Goal: Task Accomplishment & Management: Use online tool/utility

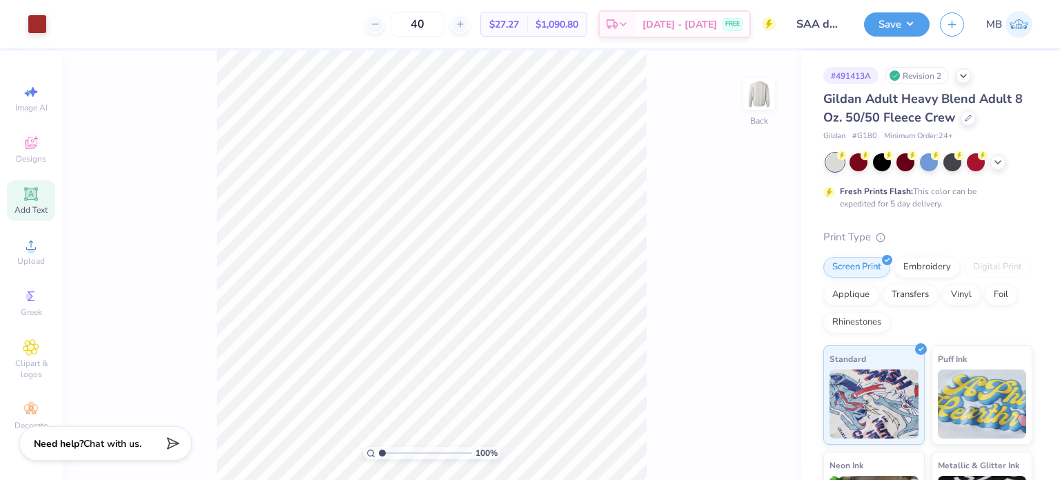
click at [33, 197] on icon at bounding box center [31, 193] width 10 height 10
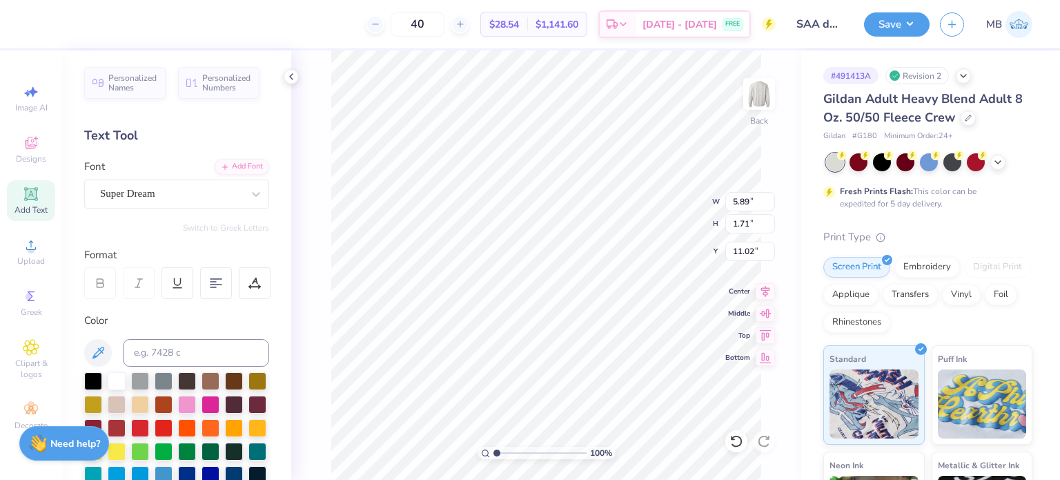
scroll to position [11, 1]
type textarea "®"
click at [144, 193] on div "Super Dream" at bounding box center [171, 193] width 145 height 21
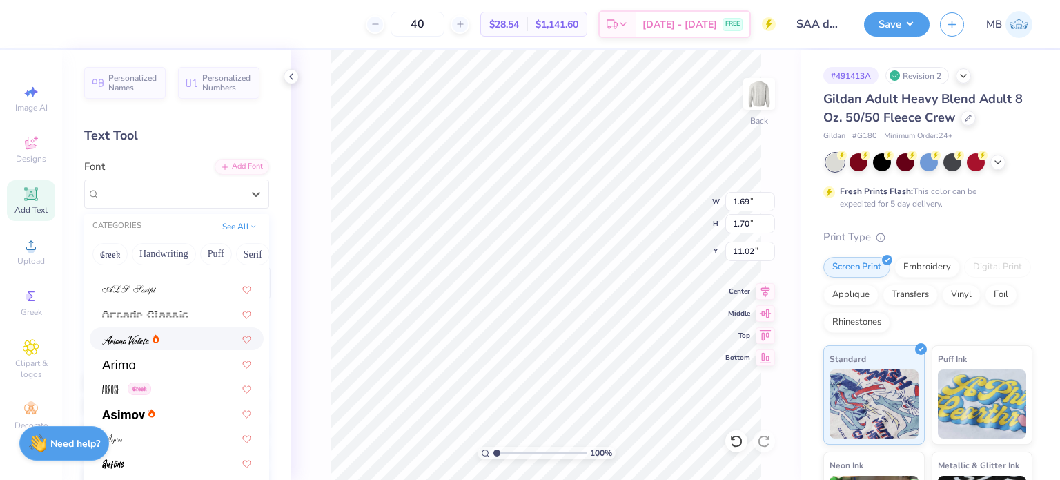
scroll to position [414, 0]
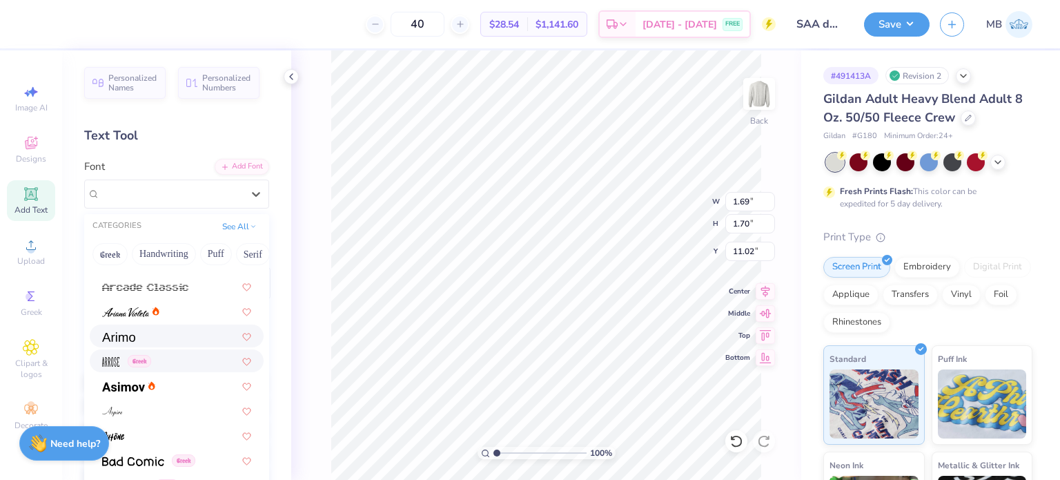
click at [123, 344] on div at bounding box center [177, 335] width 174 height 23
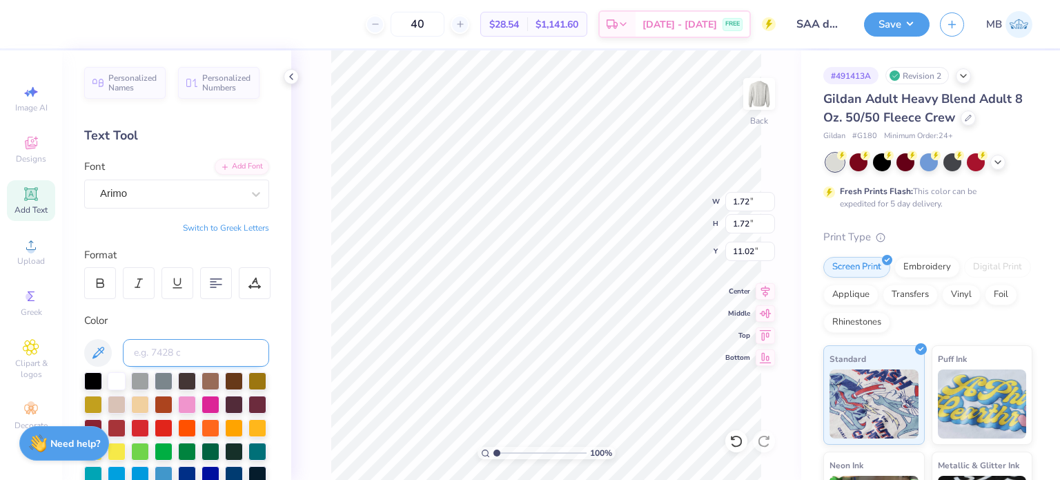
click at [210, 356] on input at bounding box center [196, 353] width 146 height 28
type input "7628"
type input "0.71"
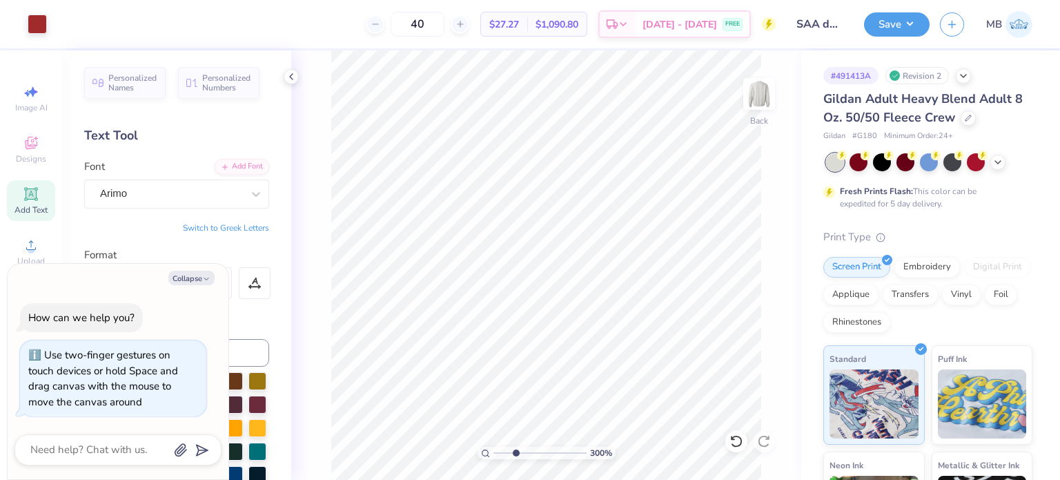
drag, startPoint x: 505, startPoint y: 455, endPoint x: 517, endPoint y: 447, distance: 14.9
click at [516, 449] on input "range" at bounding box center [540, 453] width 93 height 12
type input "3.06"
type textarea "x"
type input "3.13"
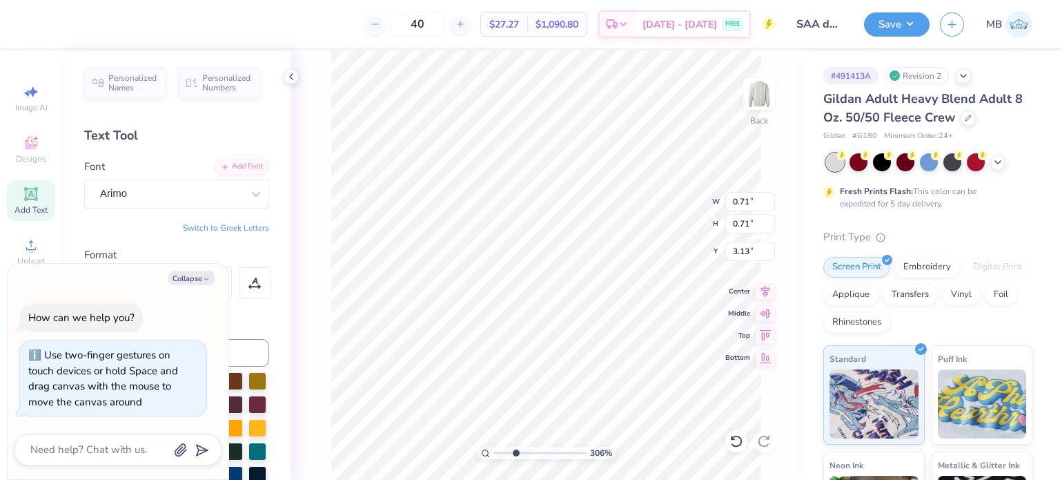
type textarea "x"
type input "0.30"
type textarea "x"
type input "3.00"
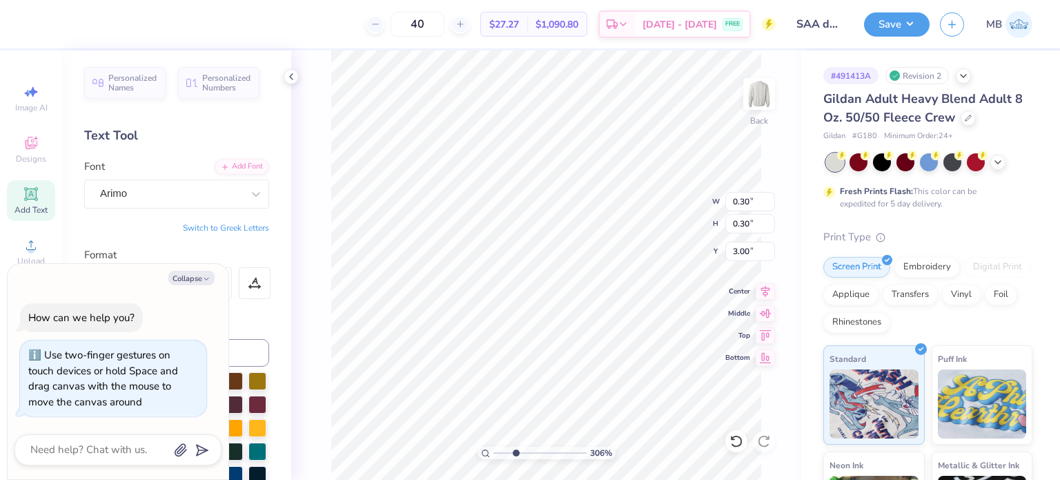
type textarea "x"
type input "0.23"
click at [897, 31] on button "Save" at bounding box center [897, 22] width 66 height 24
type textarea "x"
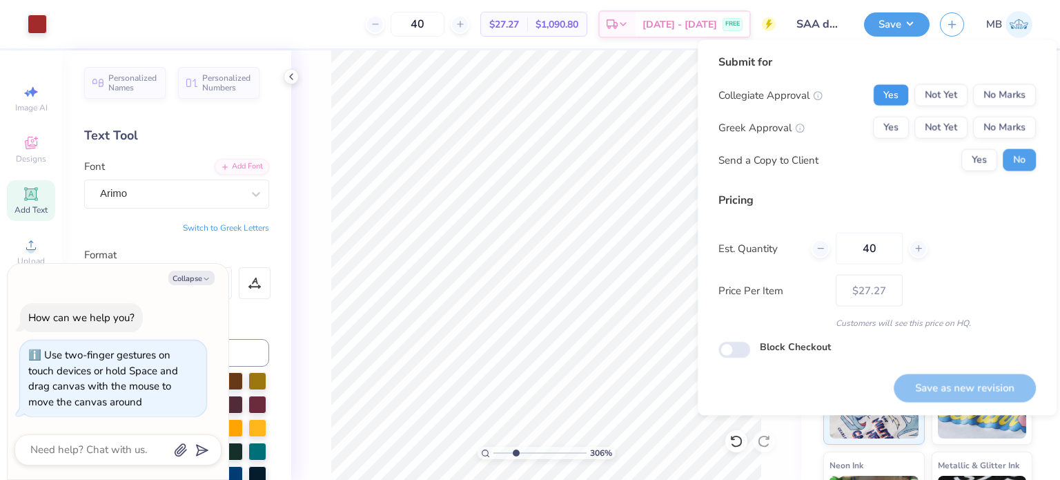
click at [892, 85] on button "Yes" at bounding box center [891, 95] width 36 height 22
click at [1013, 121] on button "No Marks" at bounding box center [1004, 128] width 63 height 22
click at [967, 380] on button "Save as new revision" at bounding box center [965, 387] width 142 height 28
type input "$27.27"
type textarea "x"
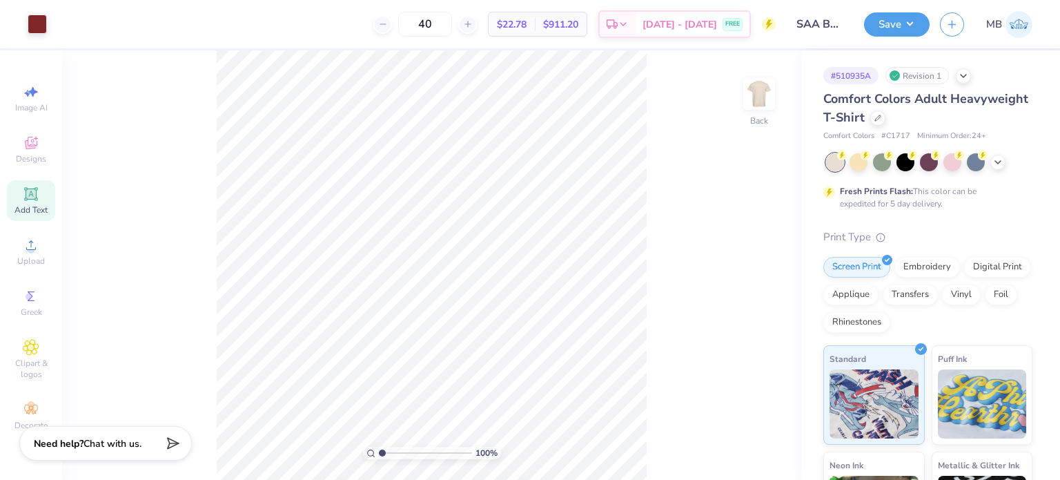
click at [36, 199] on icon at bounding box center [31, 194] width 17 height 17
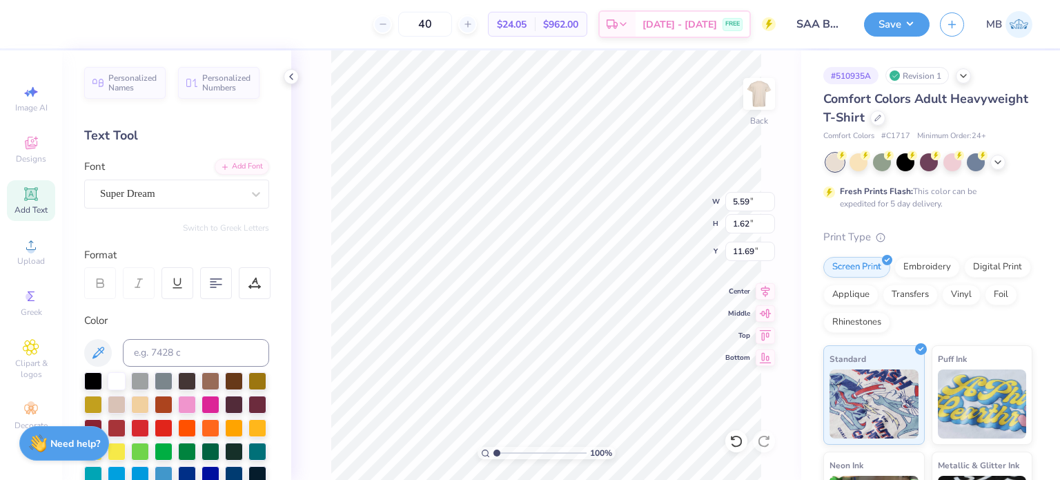
scroll to position [11, 1]
type textarea "®"
click at [138, 197] on div "Super Dream" at bounding box center [171, 193] width 145 height 21
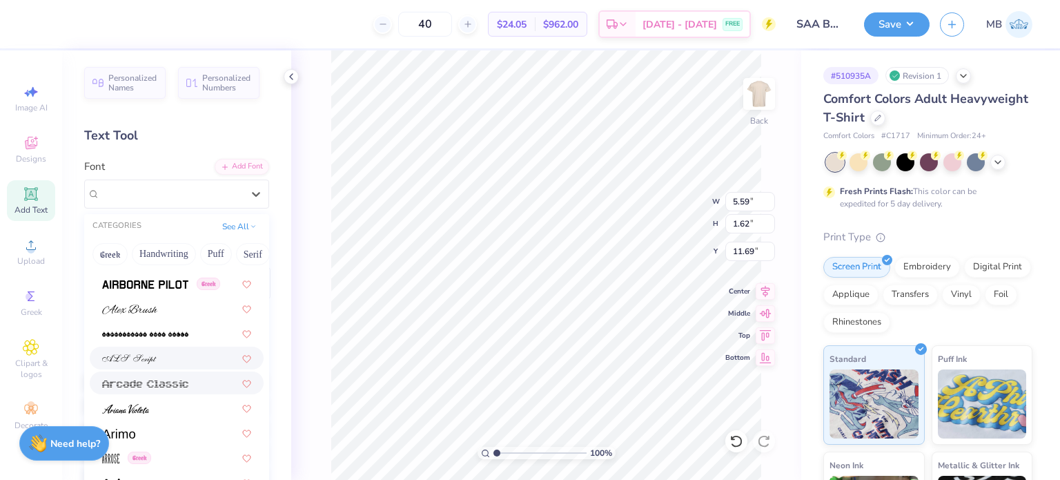
scroll to position [345, 0]
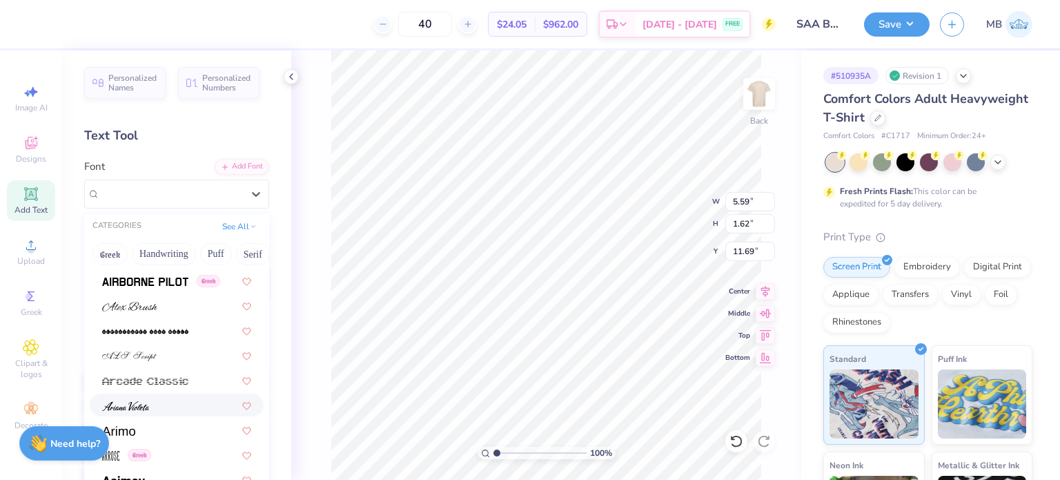
click at [134, 425] on span at bounding box center [118, 430] width 33 height 14
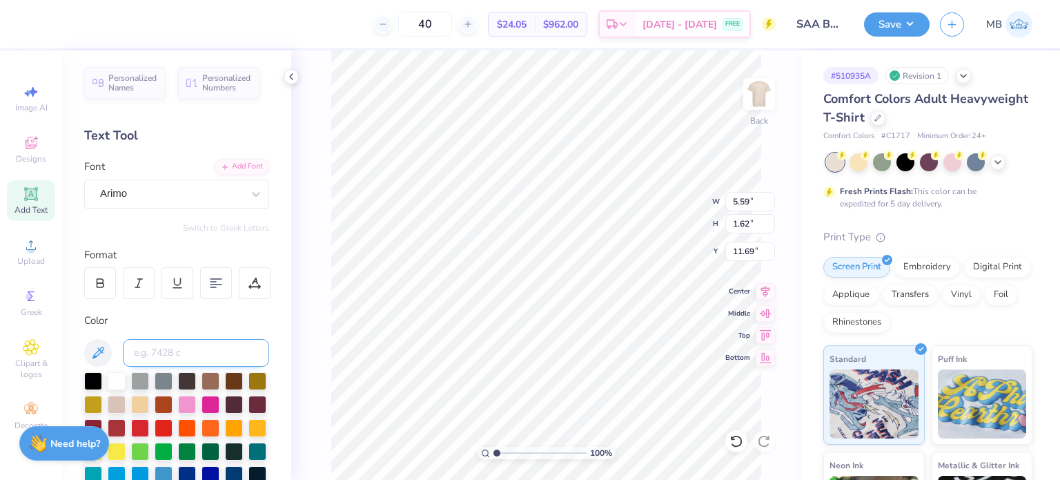
click at [153, 344] on input at bounding box center [196, 353] width 146 height 28
type input "1815C"
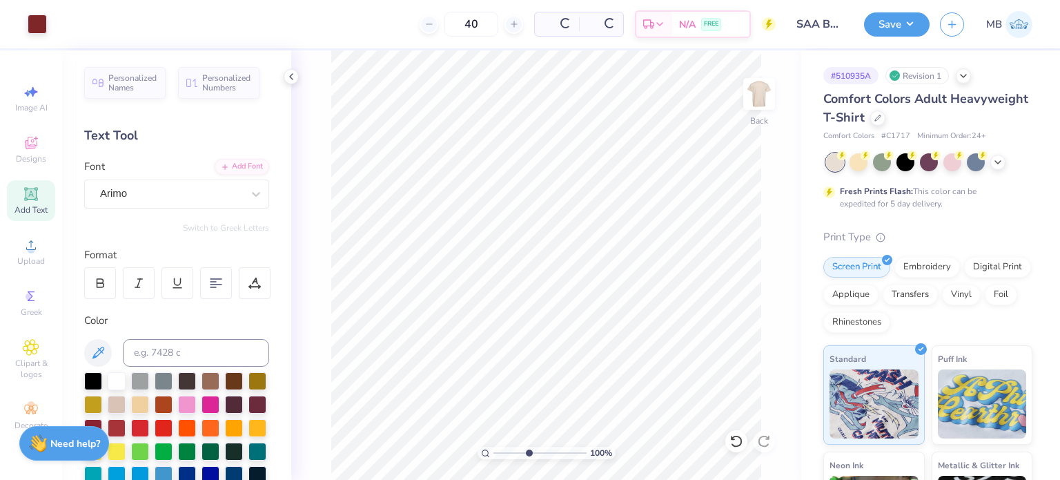
drag, startPoint x: 498, startPoint y: 454, endPoint x: 528, endPoint y: 454, distance: 30.4
type input "4.43"
click at [528, 454] on input "range" at bounding box center [540, 453] width 93 height 12
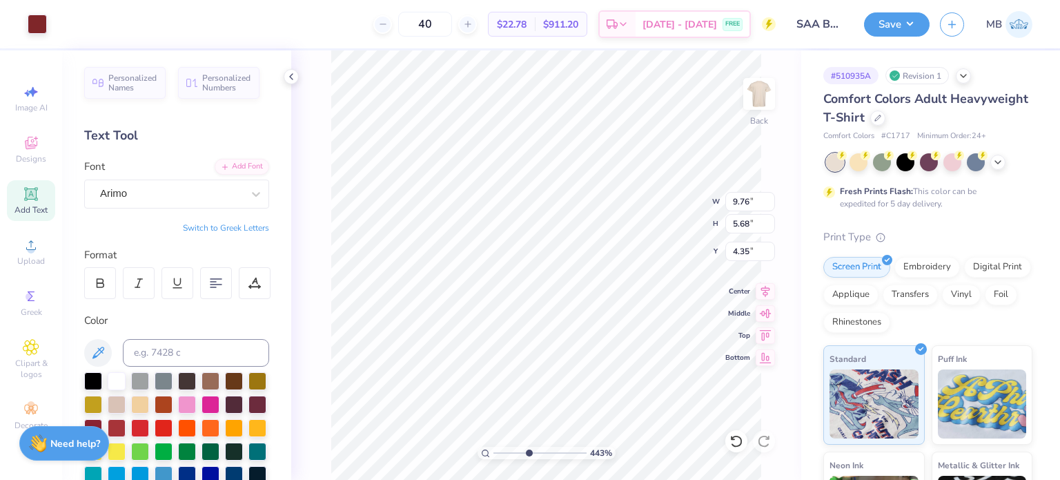
type input "9.76"
type input "5.68"
type input "4.35"
drag, startPoint x: 527, startPoint y: 452, endPoint x: 503, endPoint y: 445, distance: 26.0
type input "1.63"
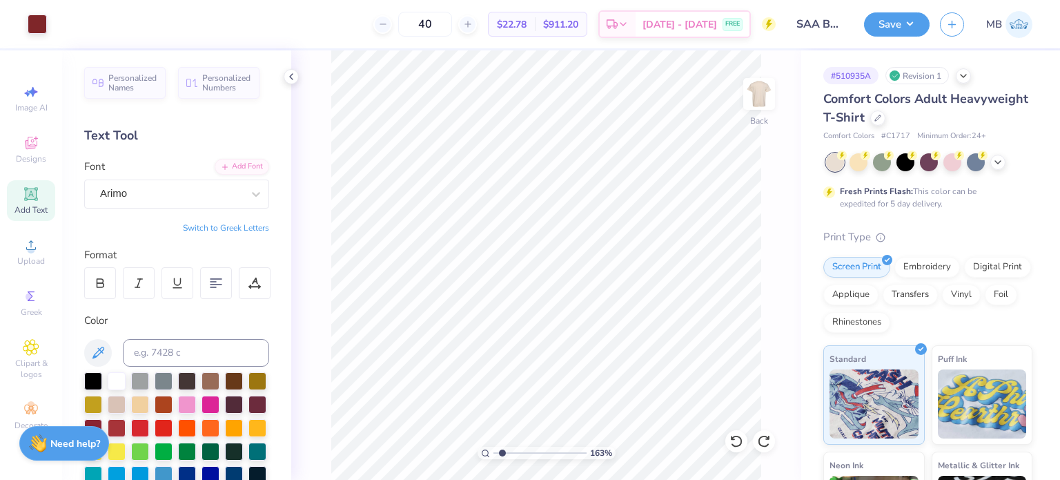
click at [503, 447] on input "range" at bounding box center [540, 453] width 93 height 12
type input "3.19"
drag, startPoint x: 503, startPoint y: 451, endPoint x: 547, endPoint y: 445, distance: 45.2
type input "6.52"
click at [547, 447] on input "range" at bounding box center [540, 453] width 93 height 12
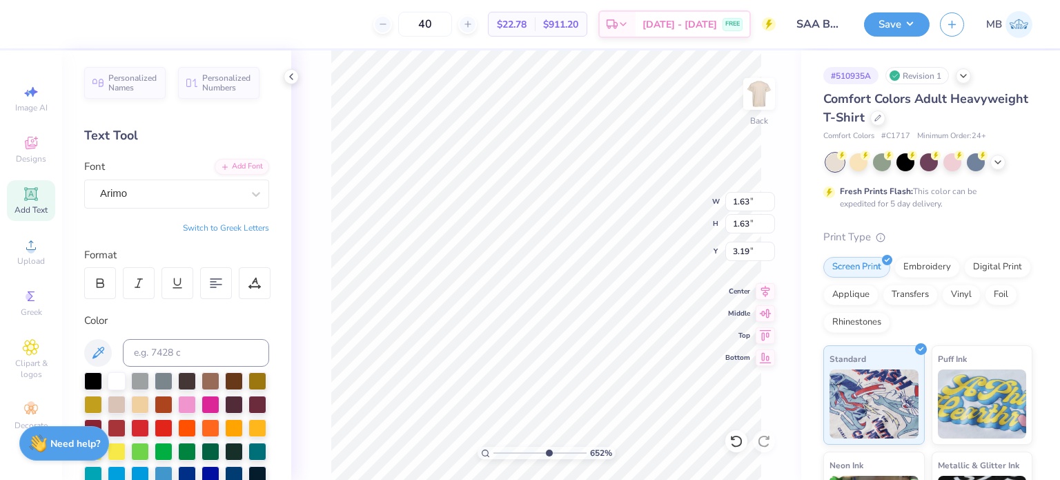
scroll to position [11, 1]
type input "0.11"
type input "3.57"
click at [895, 23] on button "Save" at bounding box center [897, 22] width 66 height 24
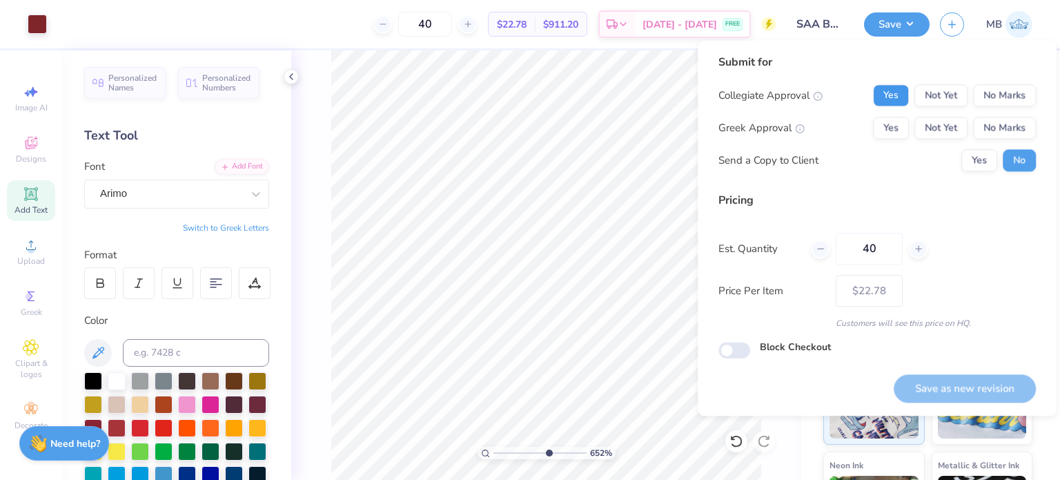
click at [891, 88] on button "Yes" at bounding box center [891, 95] width 36 height 22
click at [1022, 128] on button "No Marks" at bounding box center [1004, 128] width 63 height 22
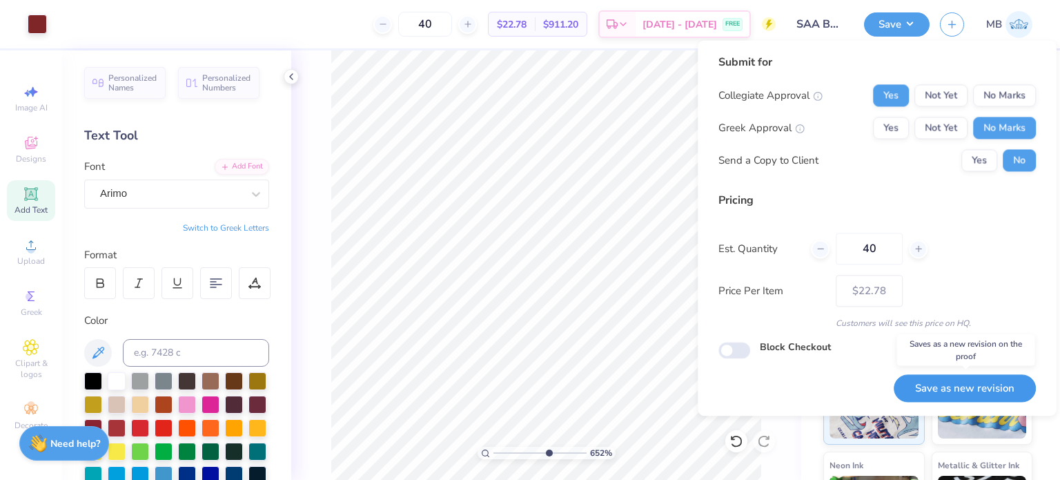
click at [974, 394] on button "Save as new revision" at bounding box center [965, 388] width 142 height 28
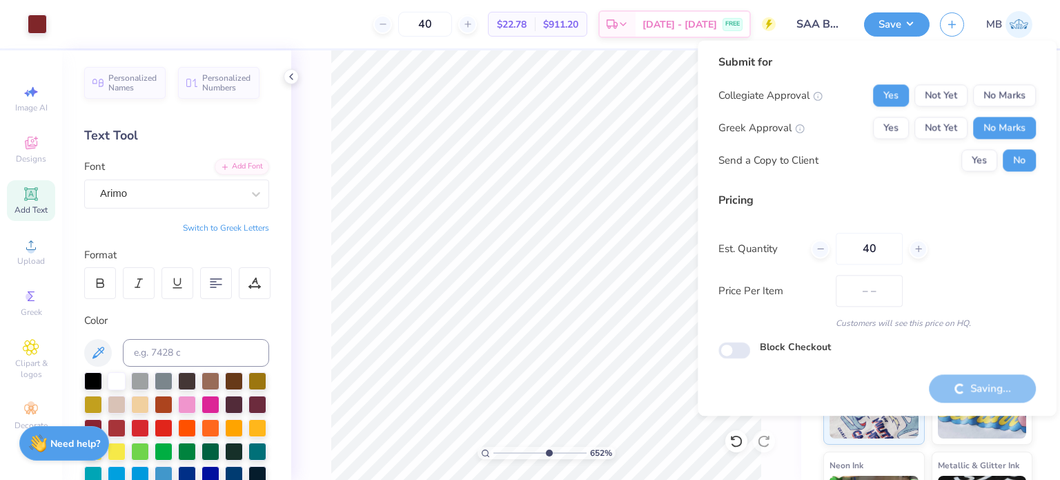
type input "$22.78"
